Goal: Find specific page/section

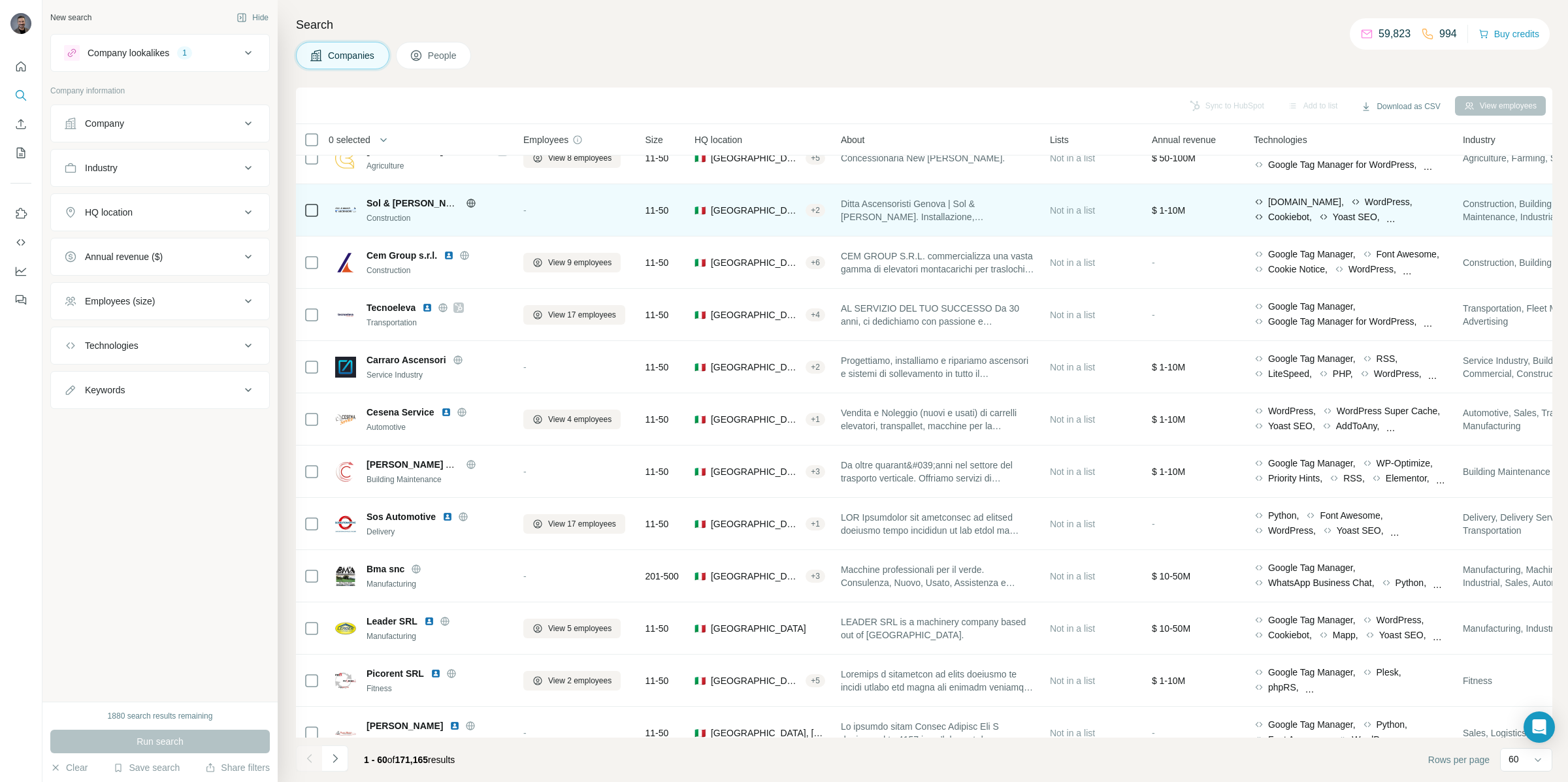
scroll to position [1591, 0]
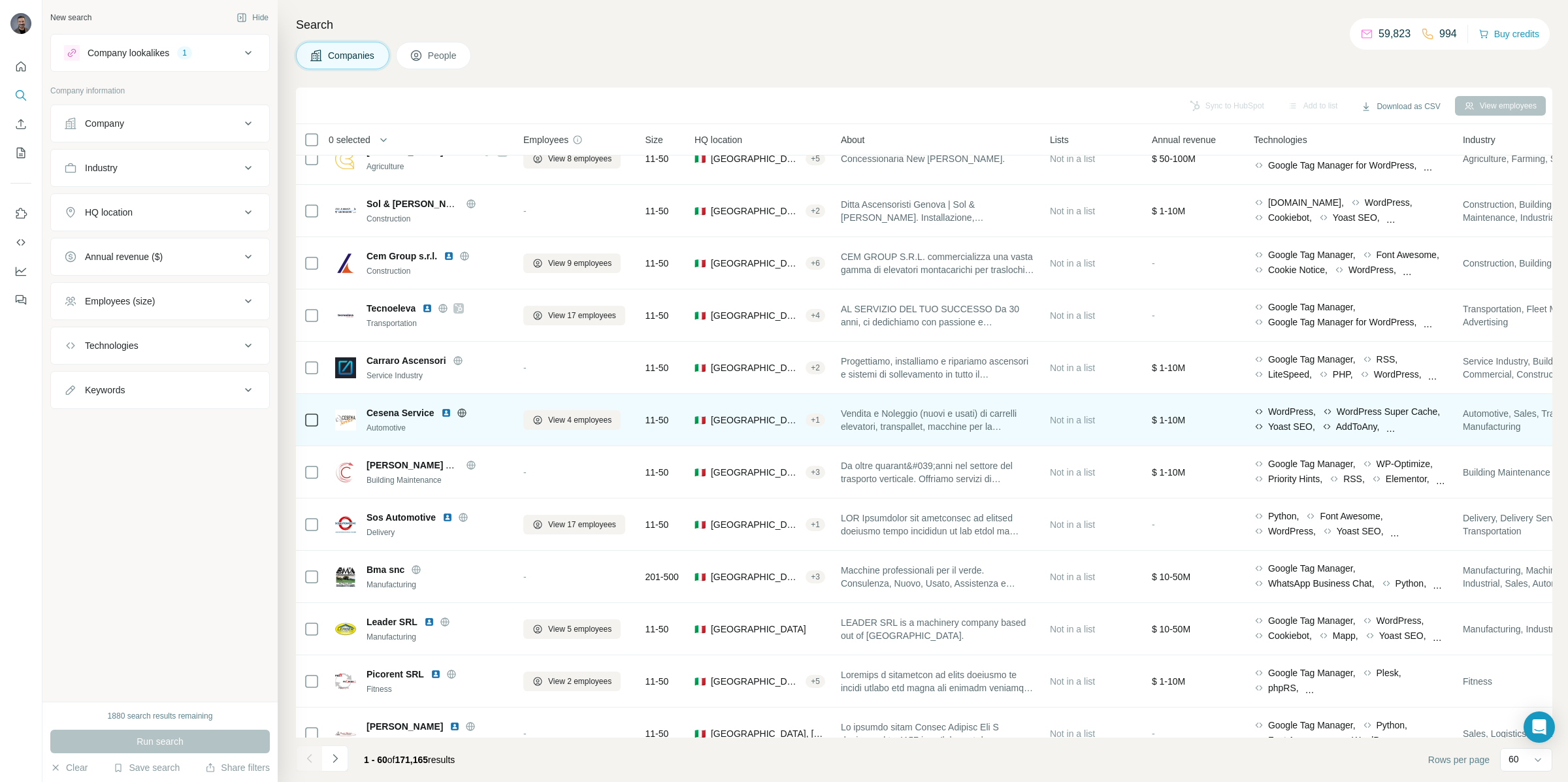
click at [448, 413] on img at bounding box center [446, 413] width 10 height 10
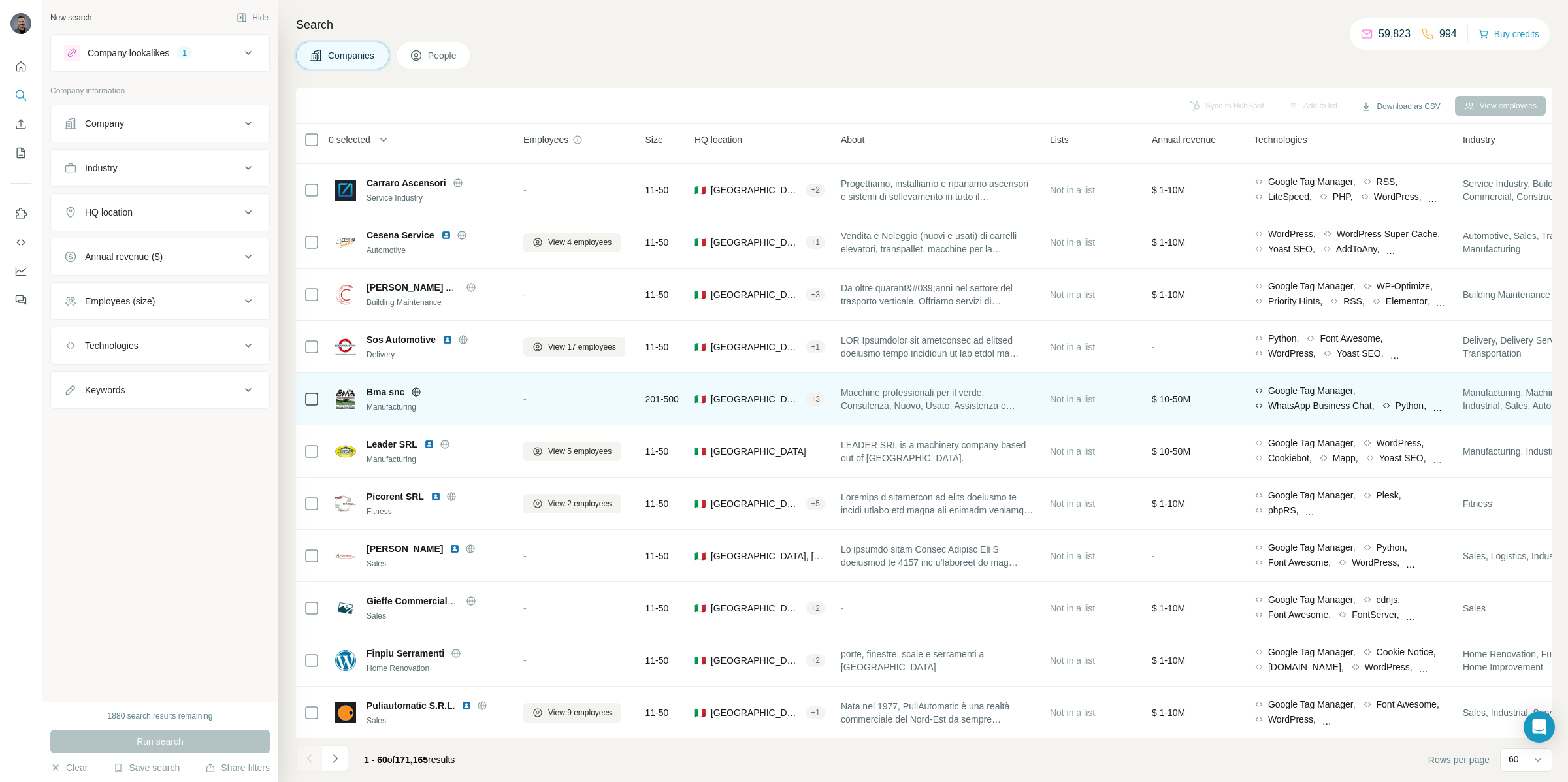
scroll to position [1769, 0]
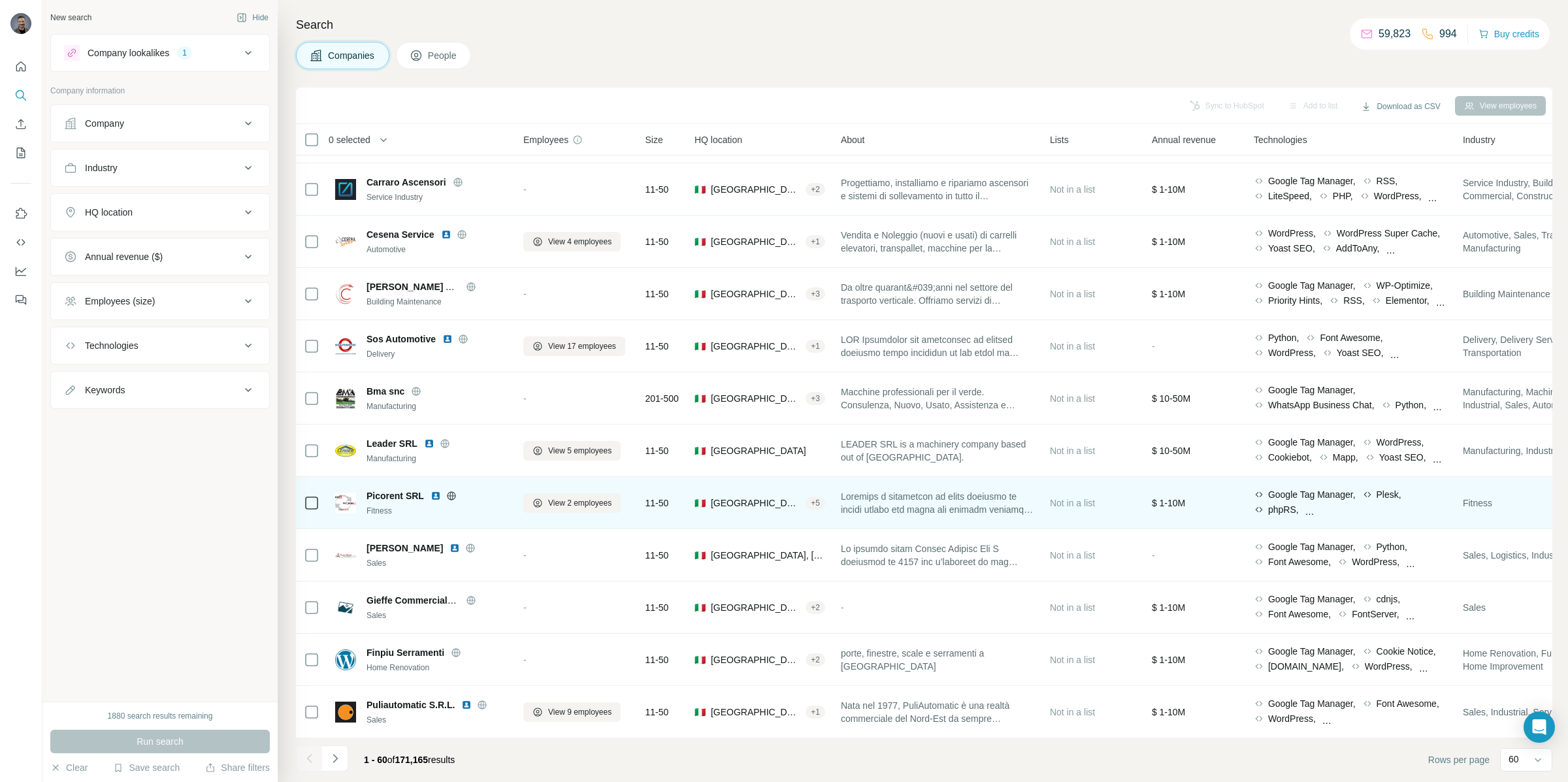
click at [435, 494] on img at bounding box center [436, 495] width 10 height 10
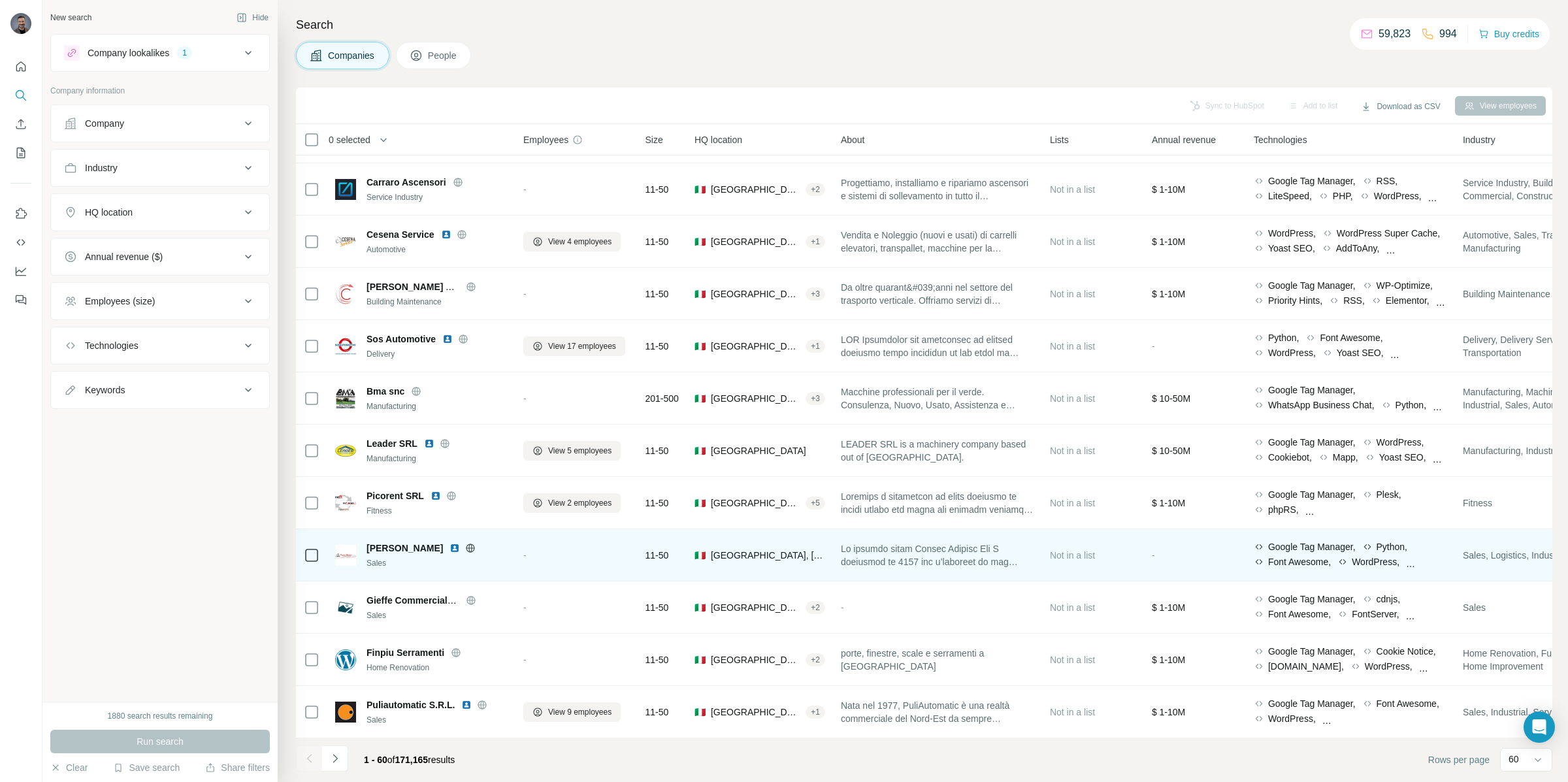
click at [460, 547] on img at bounding box center [454, 548] width 10 height 10
click at [472, 548] on icon at bounding box center [471, 548] width 3 height 9
click at [460, 549] on img at bounding box center [454, 548] width 10 height 10
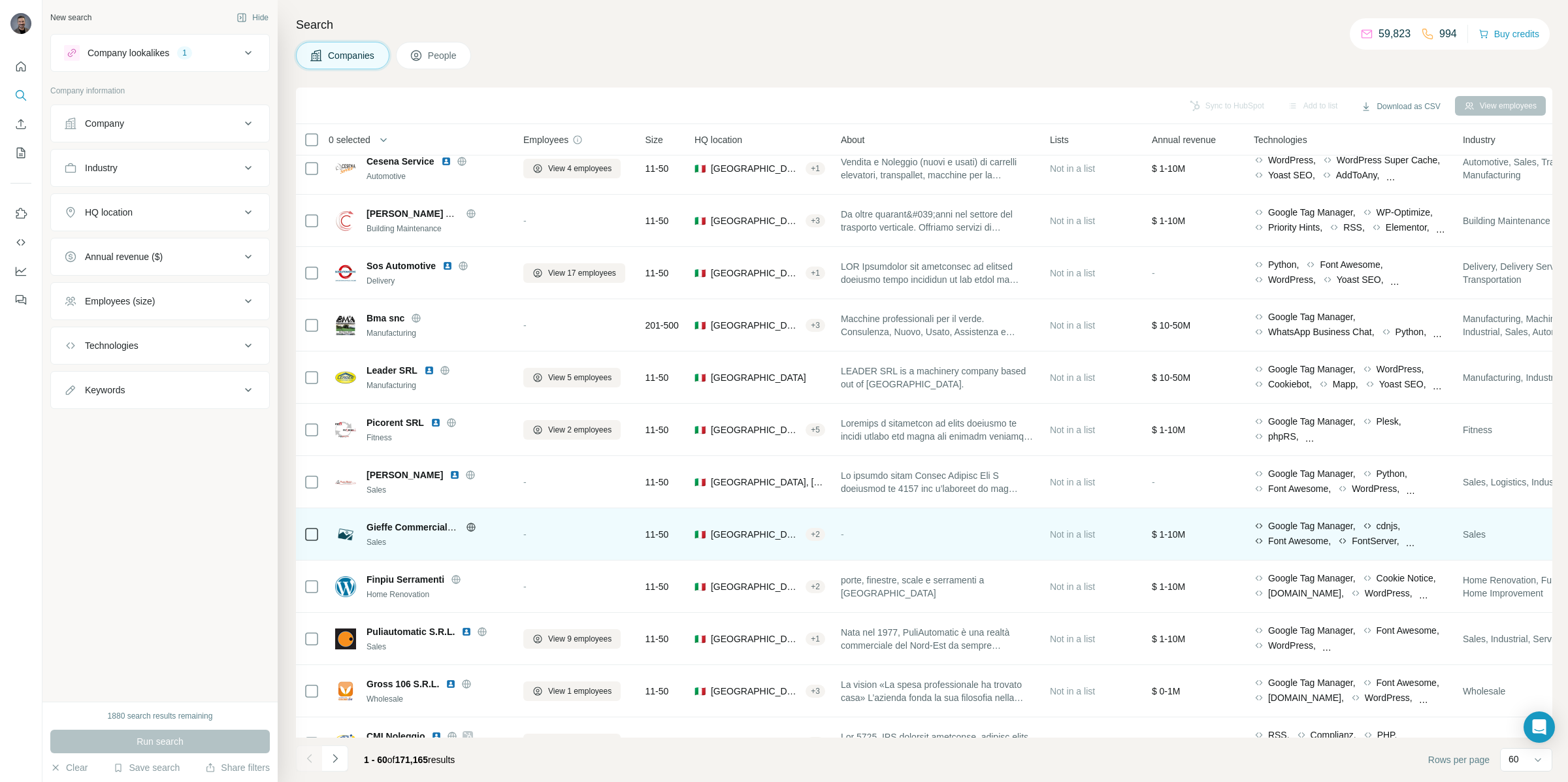
scroll to position [1863, 0]
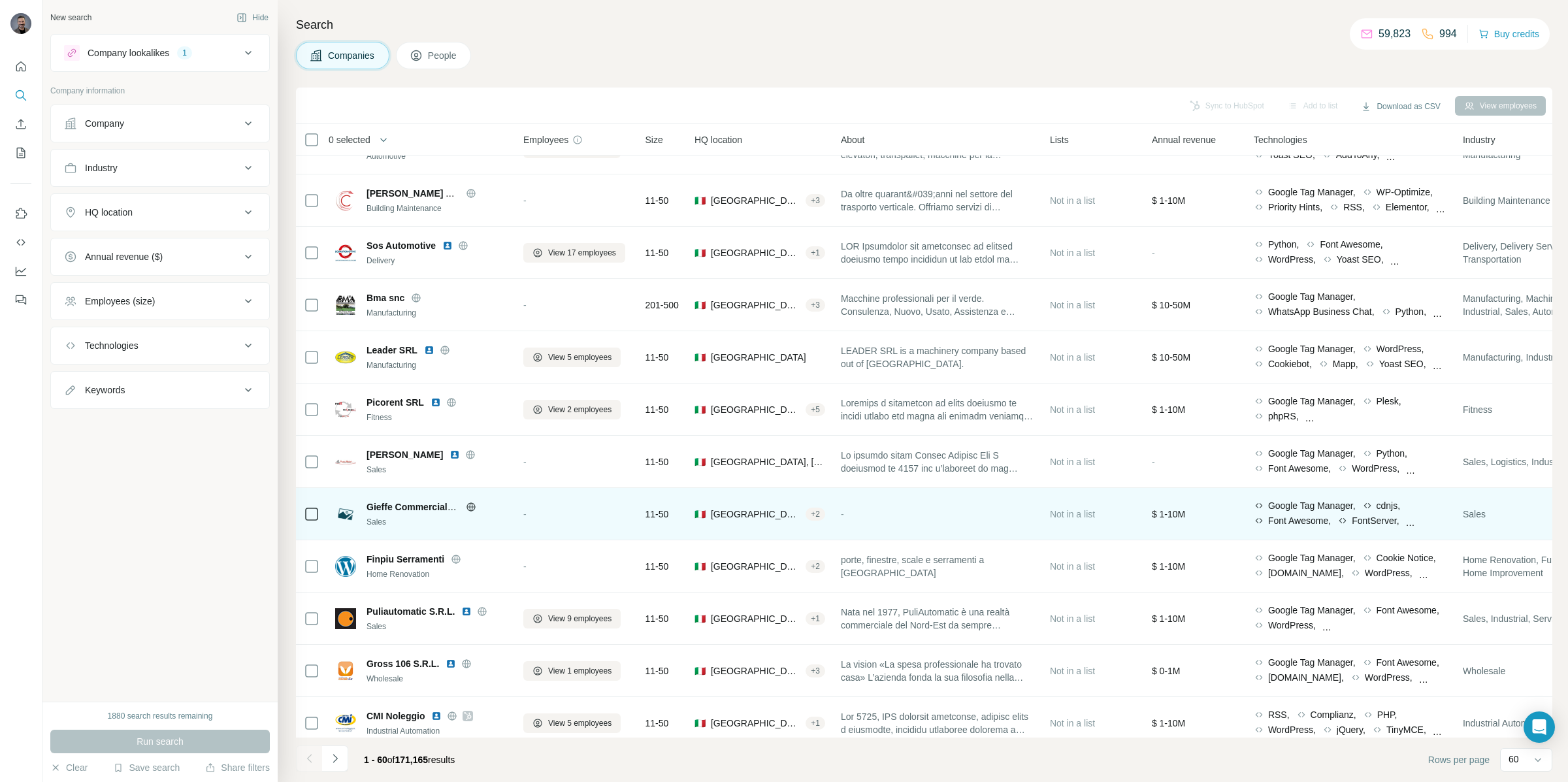
click at [471, 507] on icon at bounding box center [471, 506] width 3 height 9
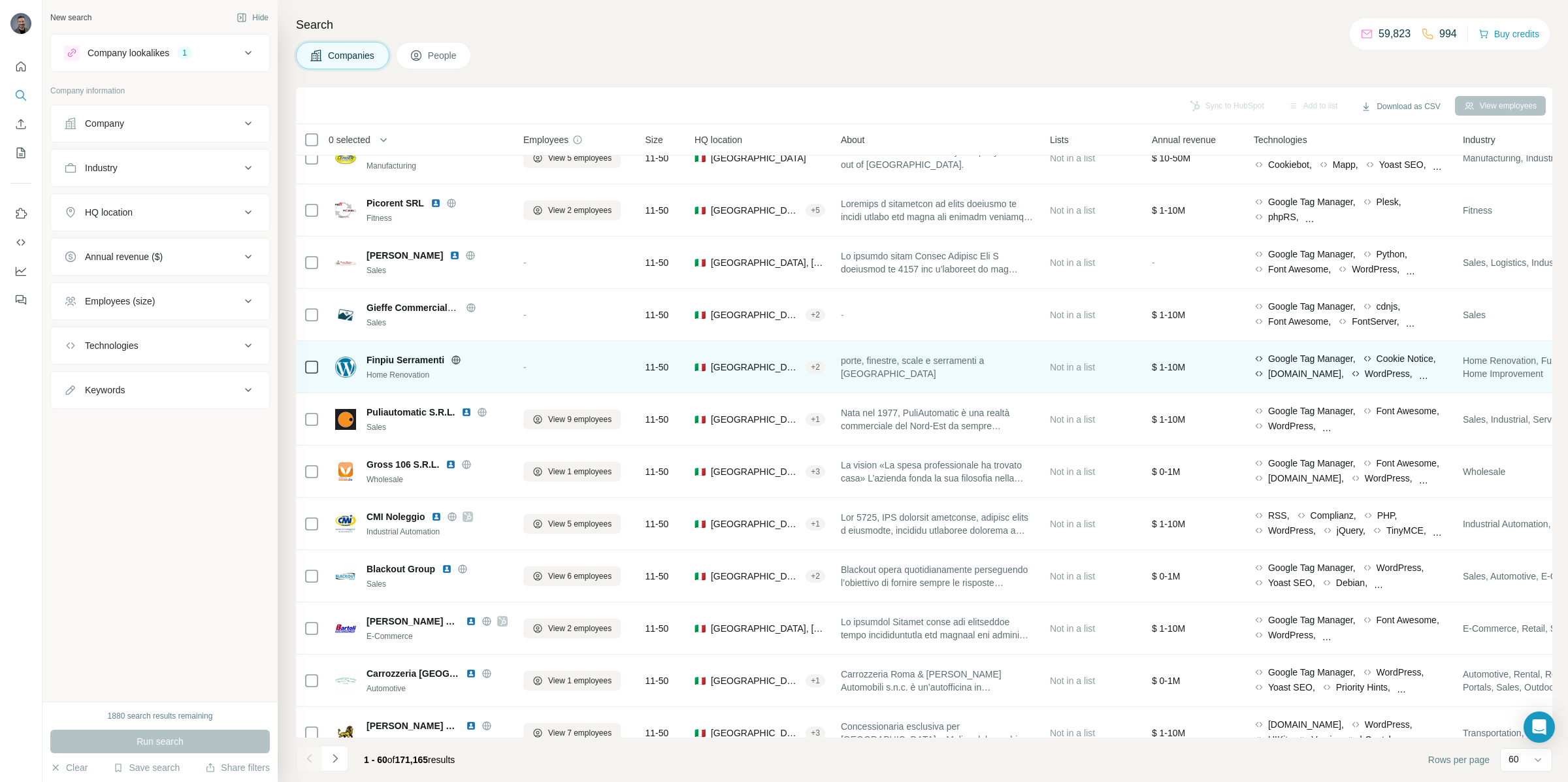
scroll to position [2067, 0]
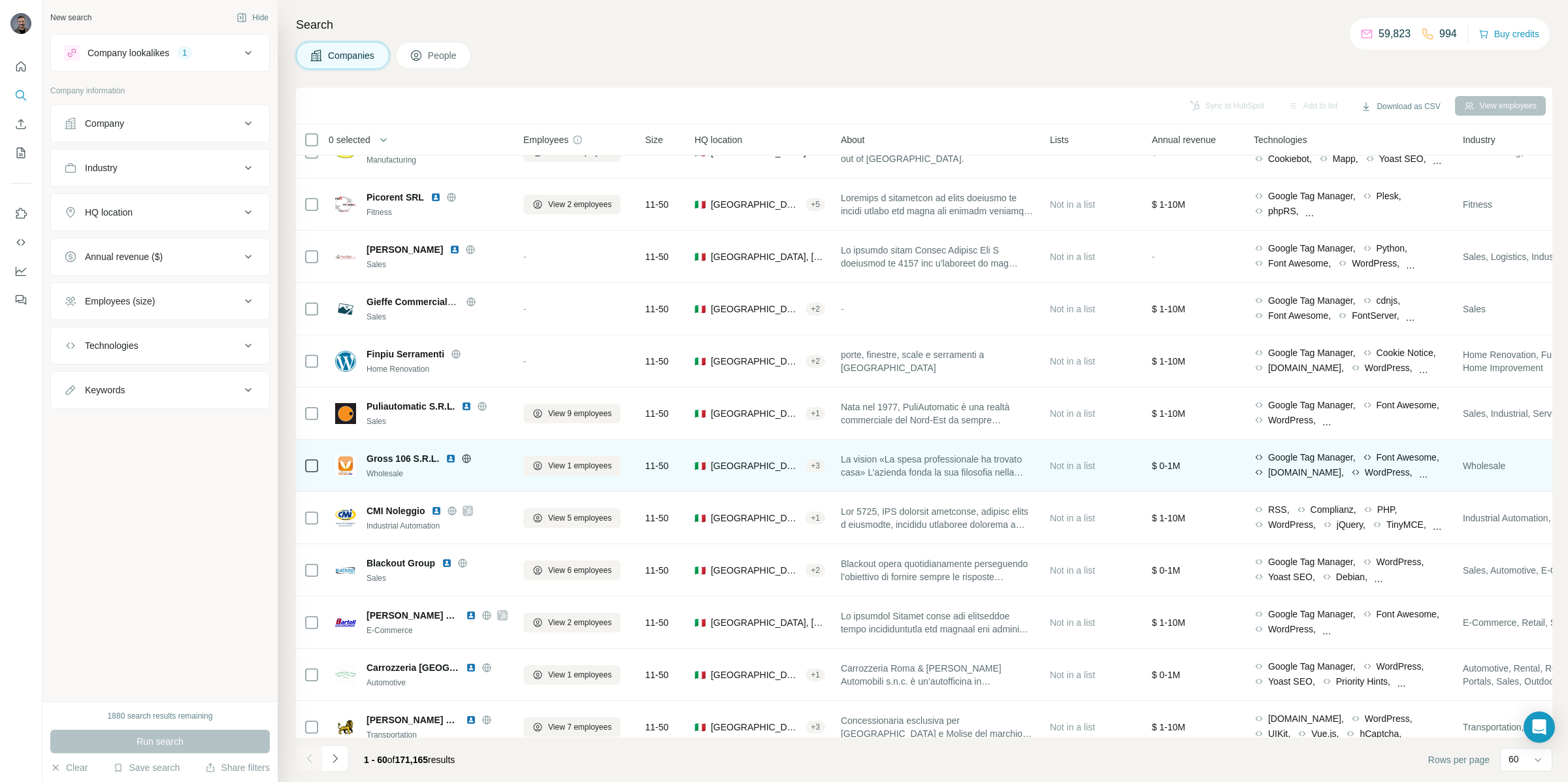
click at [465, 458] on icon at bounding box center [467, 458] width 9 height 1
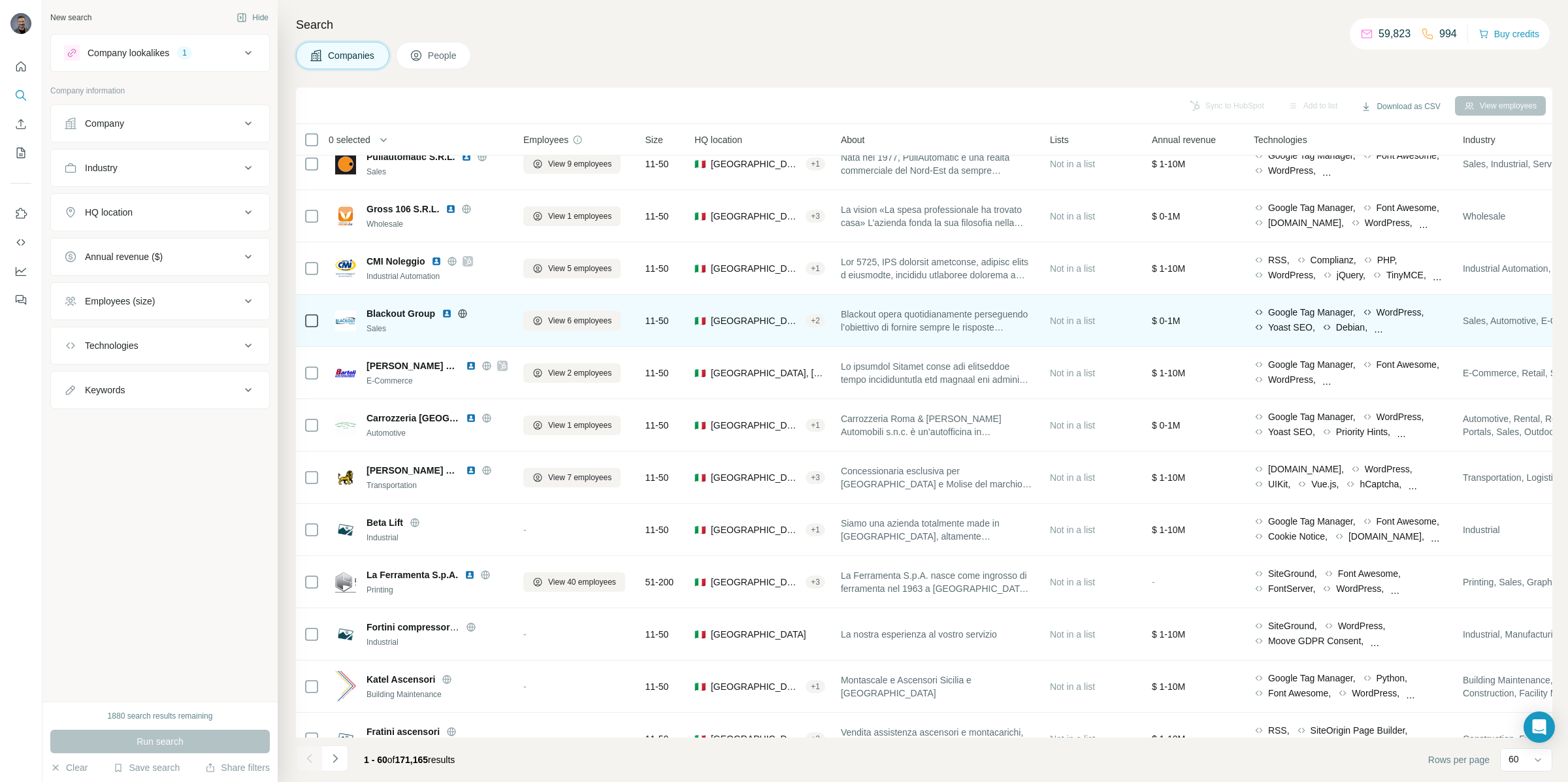
scroll to position [2321, 0]
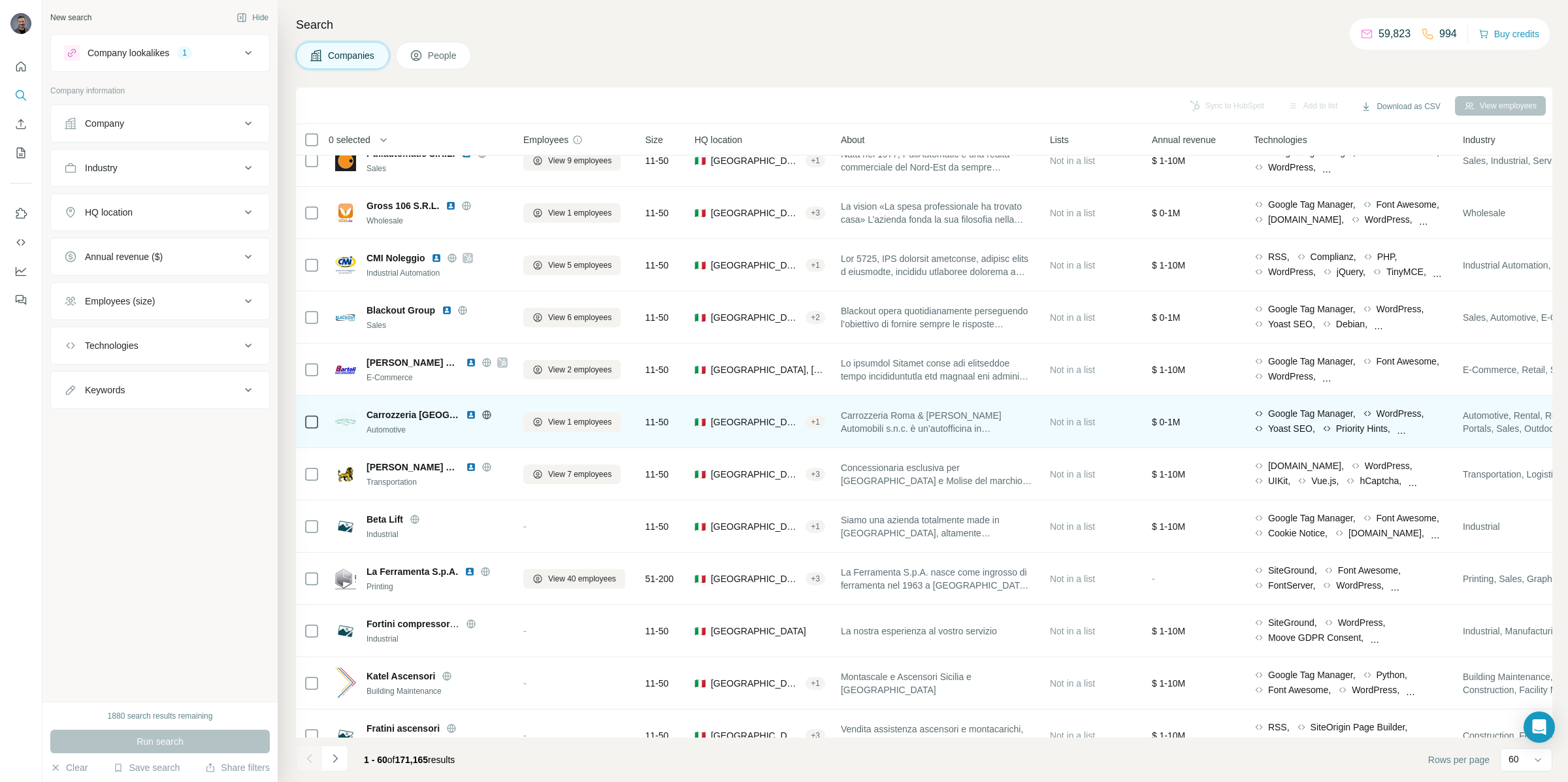
click at [482, 415] on icon at bounding box center [487, 414] width 10 height 10
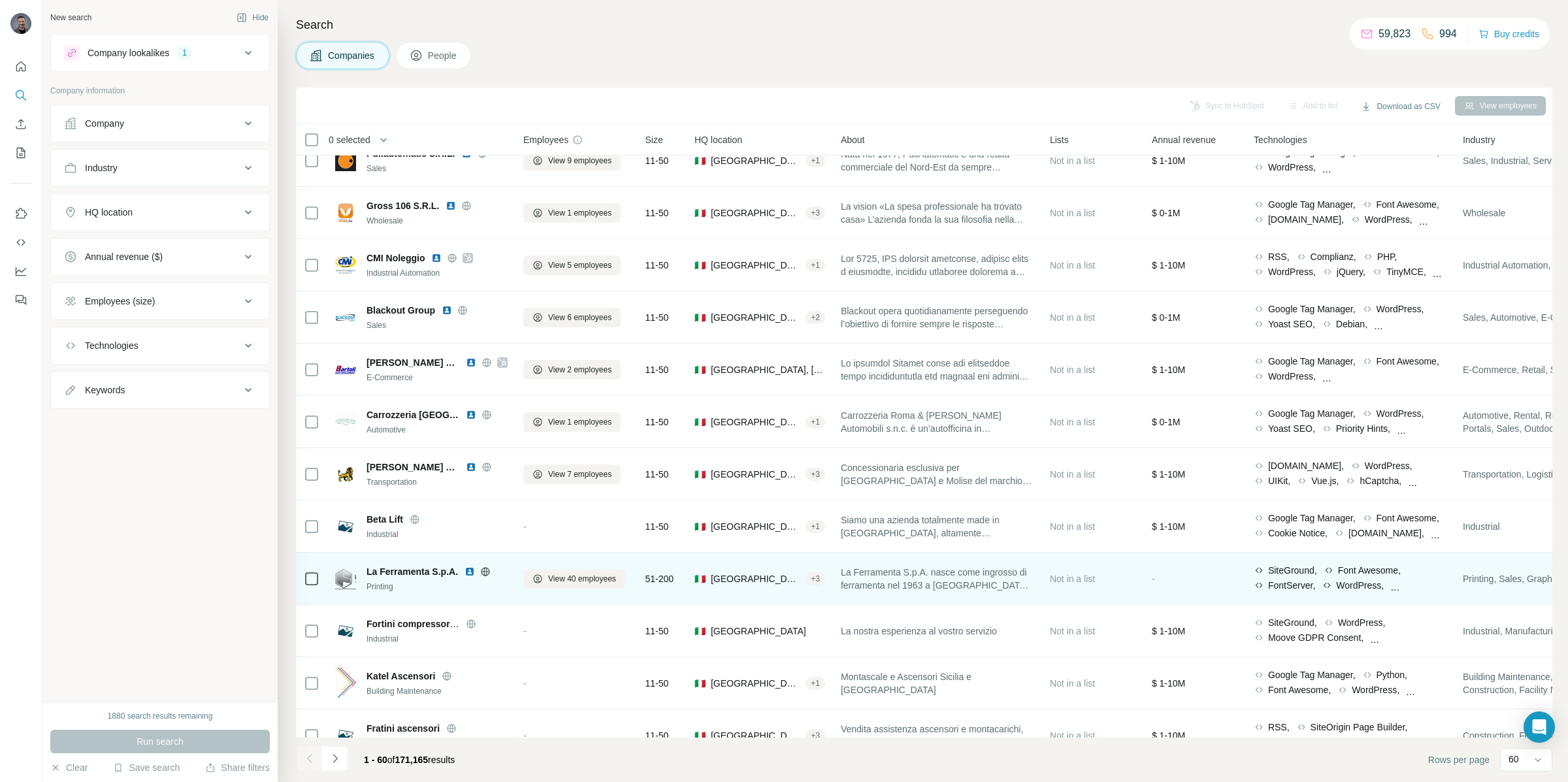
click at [484, 571] on icon at bounding box center [486, 571] width 3 height 9
click at [471, 573] on img at bounding box center [469, 571] width 10 height 10
